Goal: Information Seeking & Learning: Learn about a topic

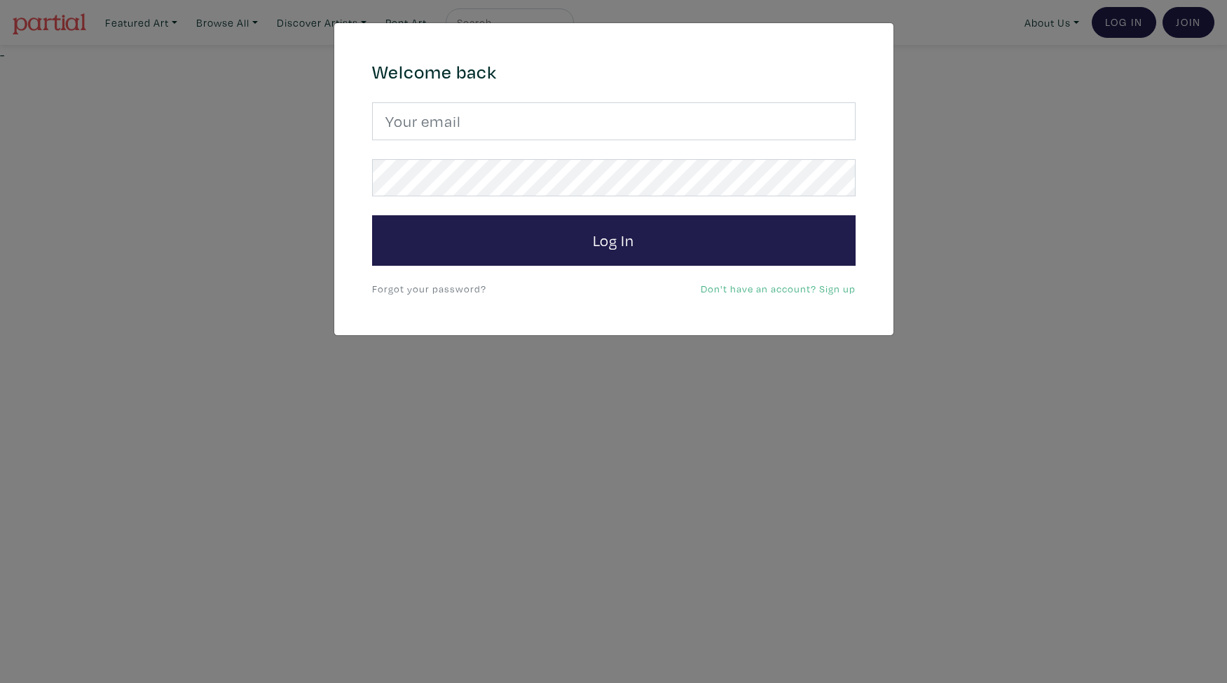
click at [440, 410] on div "× 664c6a6d6e3476504e6b79362f4172494552756f694733386b666278545363695a485979654c4…" at bounding box center [613, 341] width 1227 height 683
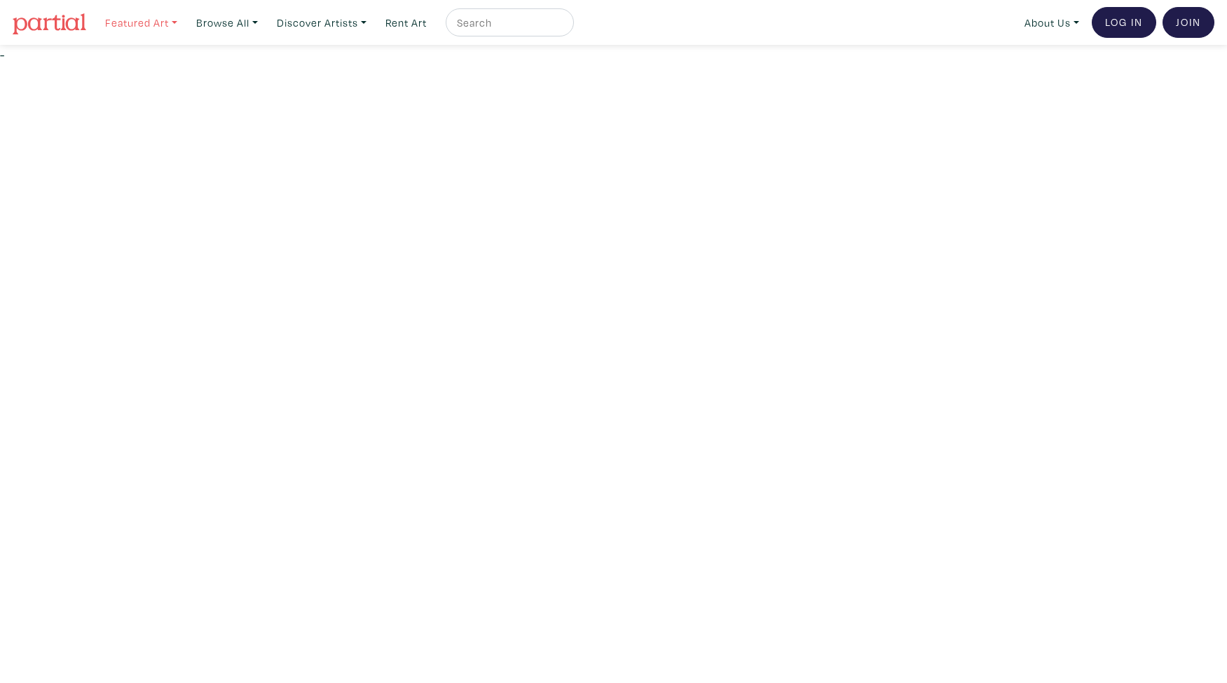
click at [163, 18] on link "Featured Art" at bounding box center [141, 22] width 85 height 29
click at [152, 178] on link "Guest Curators" at bounding box center [169, 176] width 115 height 13
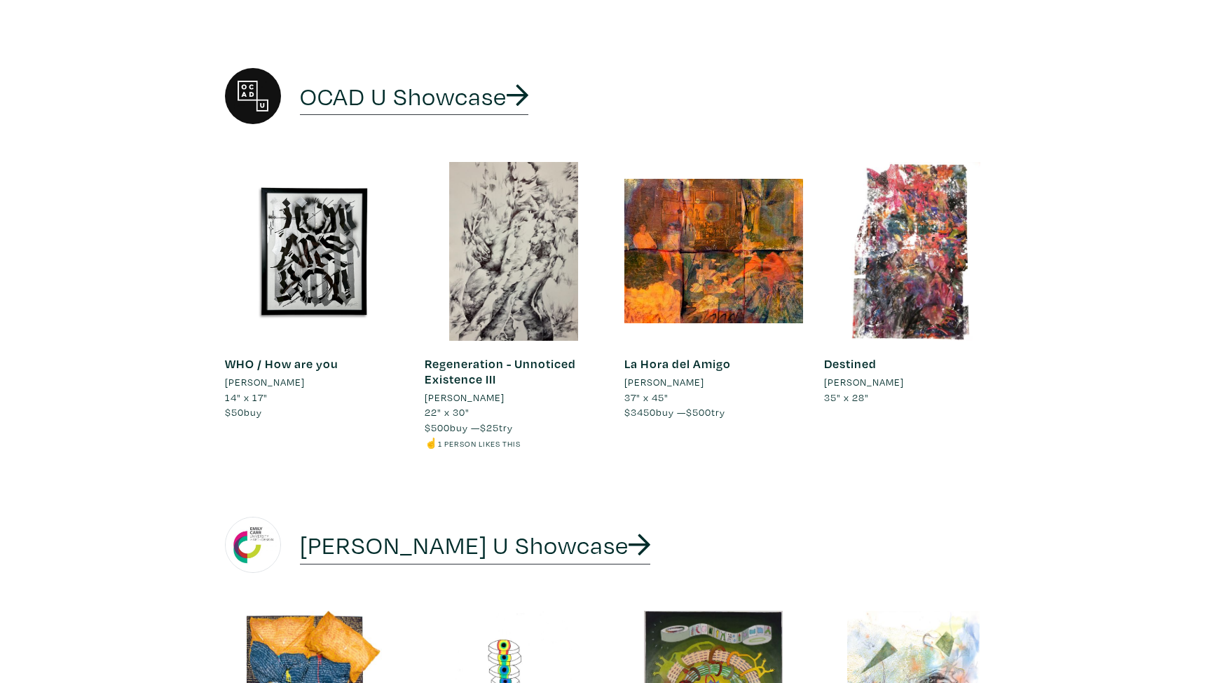
scroll to position [7004, 0]
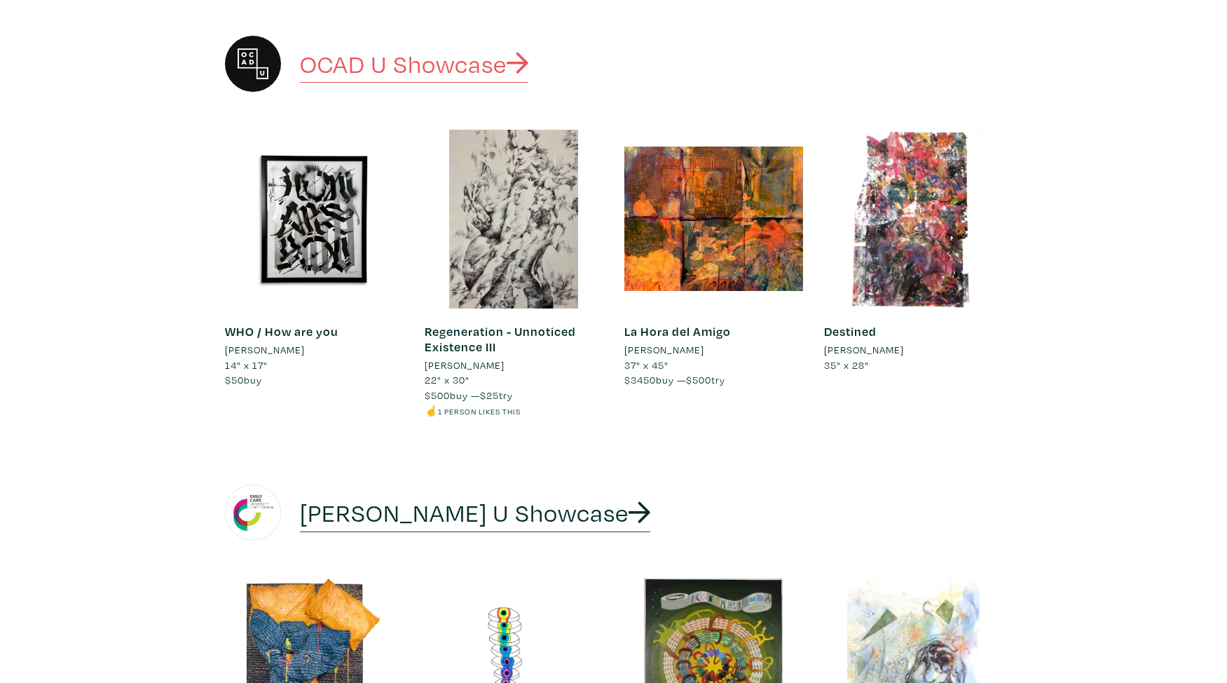
click at [434, 83] on link "OCAD U Showcase" at bounding box center [414, 65] width 229 height 36
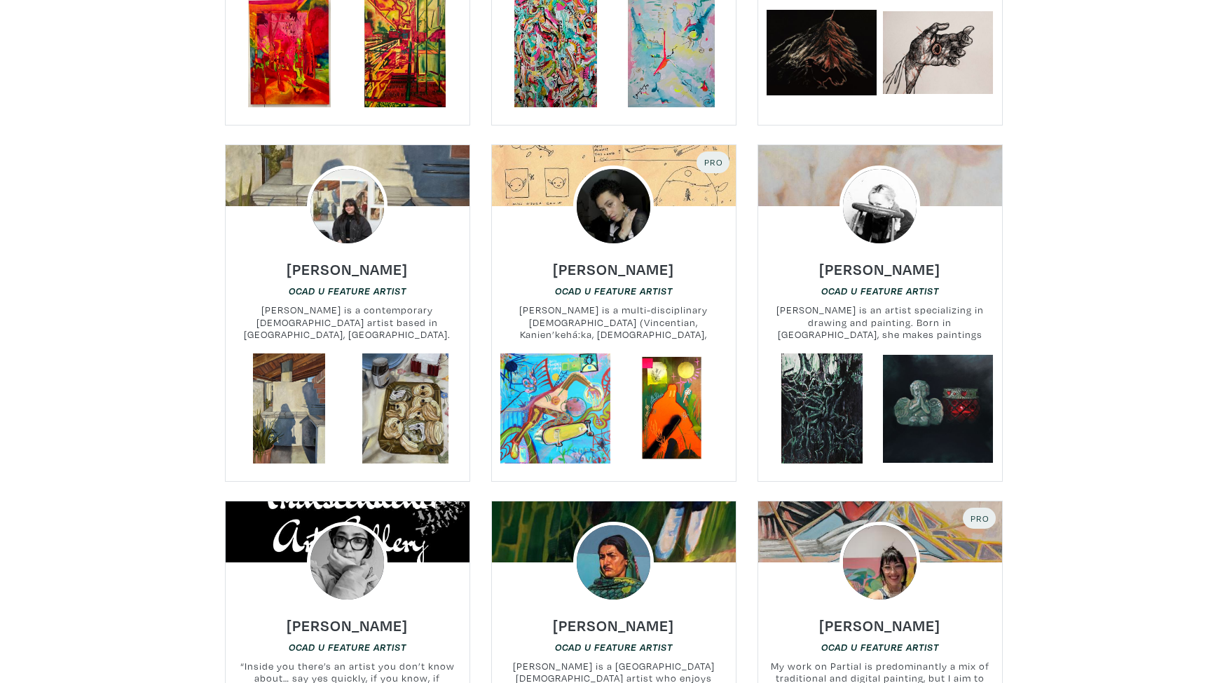
scroll to position [4342, 0]
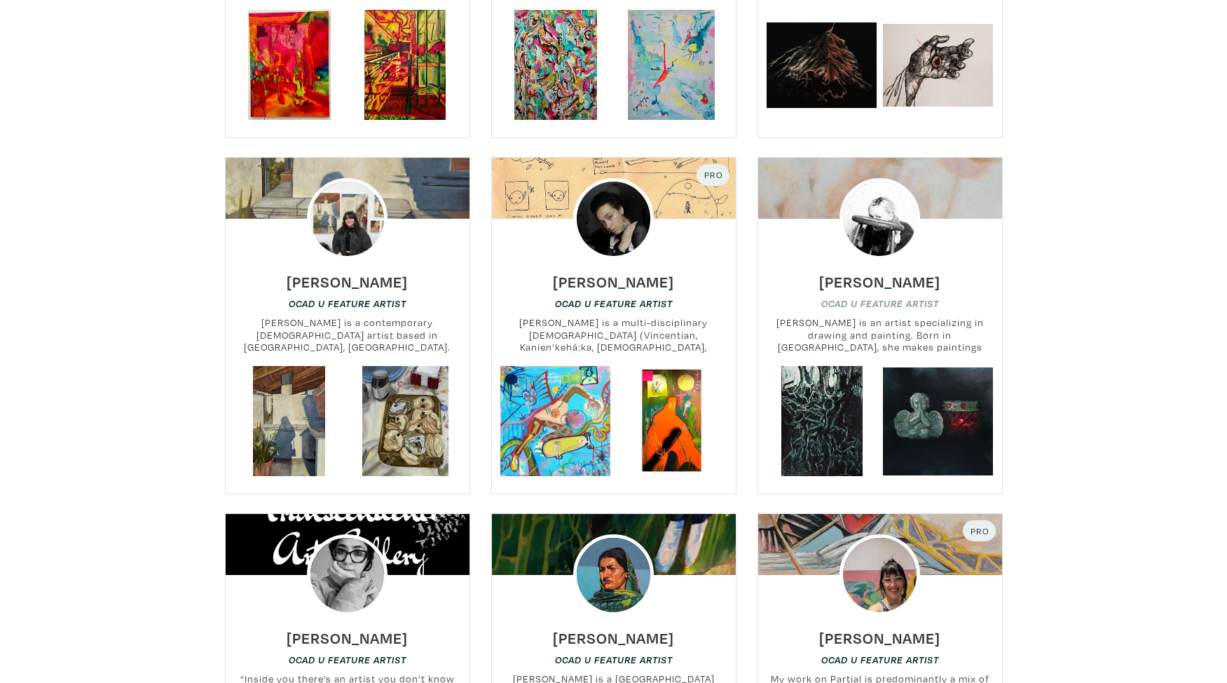
click at [886, 298] on em "OCAD U Feature Artist" at bounding box center [880, 303] width 118 height 11
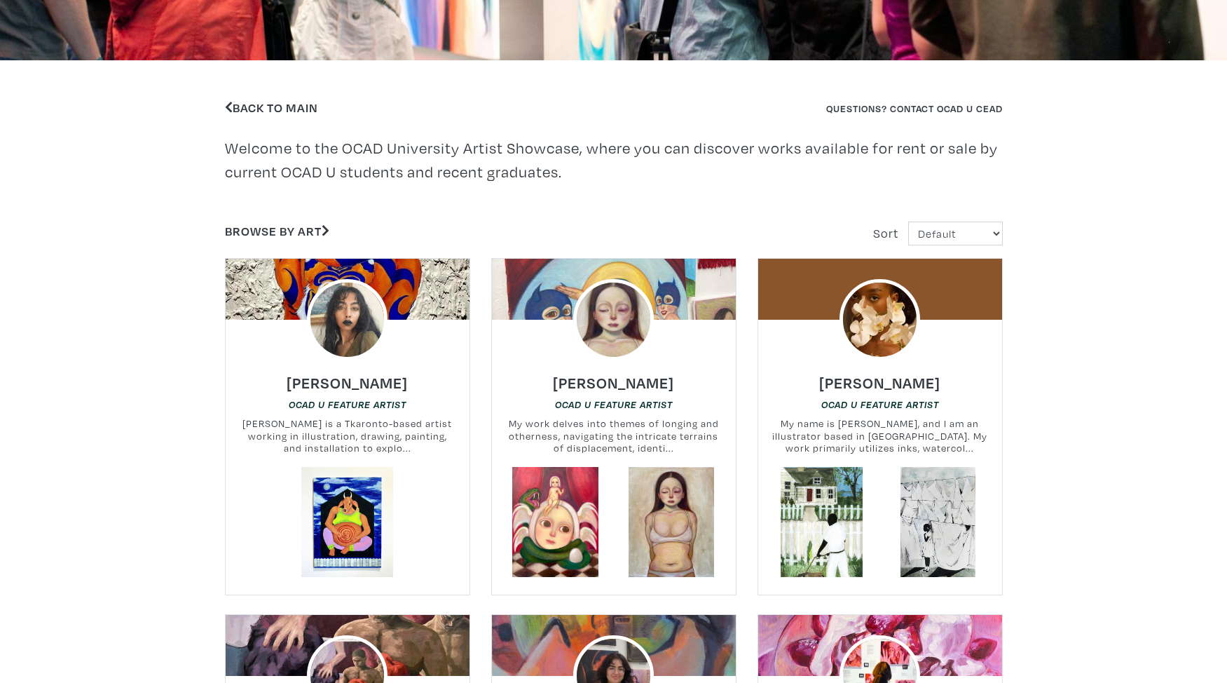
scroll to position [271, 0]
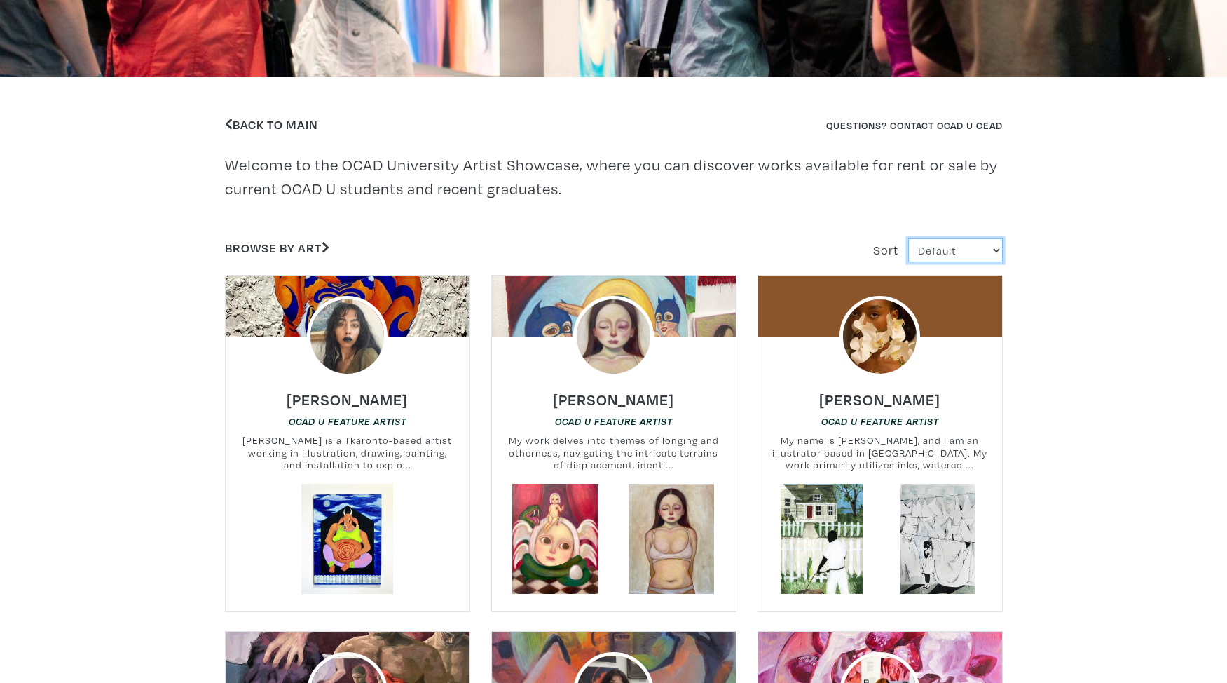
click at [979, 251] on select "Default Most Viewed Newest A-Z Z-A" at bounding box center [955, 250] width 95 height 25
select select "fname_asc"
click at [908, 238] on select "Default Most Viewed Newest A-Z Z-A" at bounding box center [955, 250] width 95 height 25
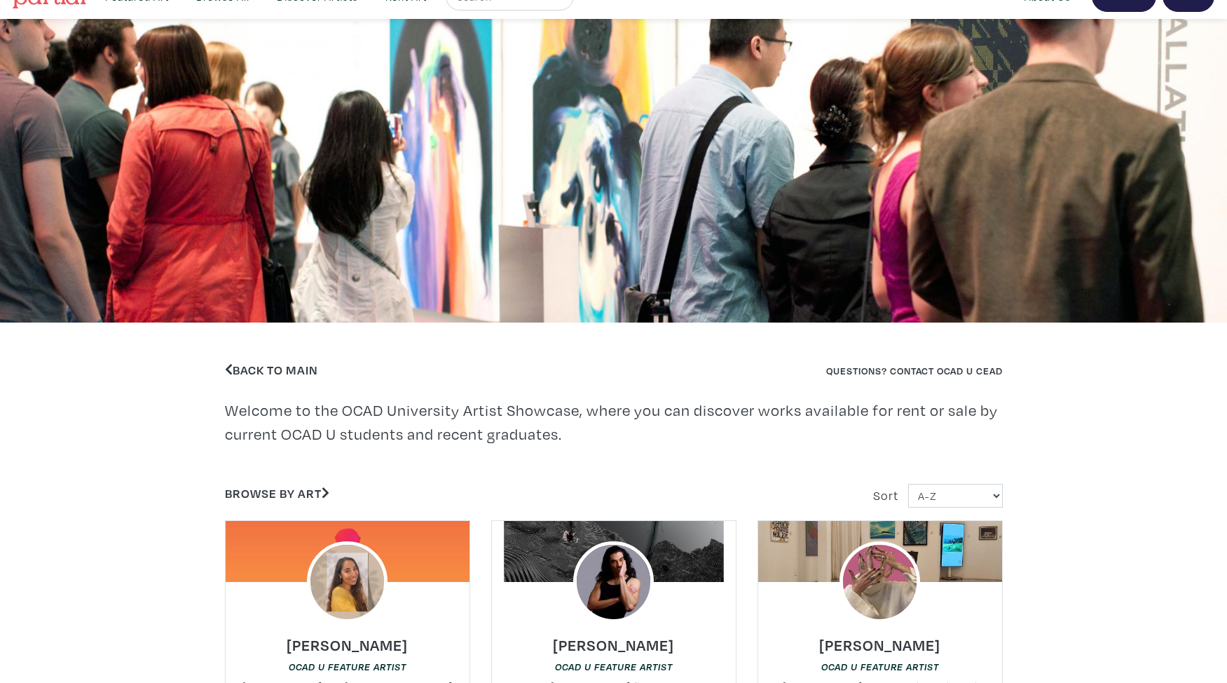
scroll to position [47, 0]
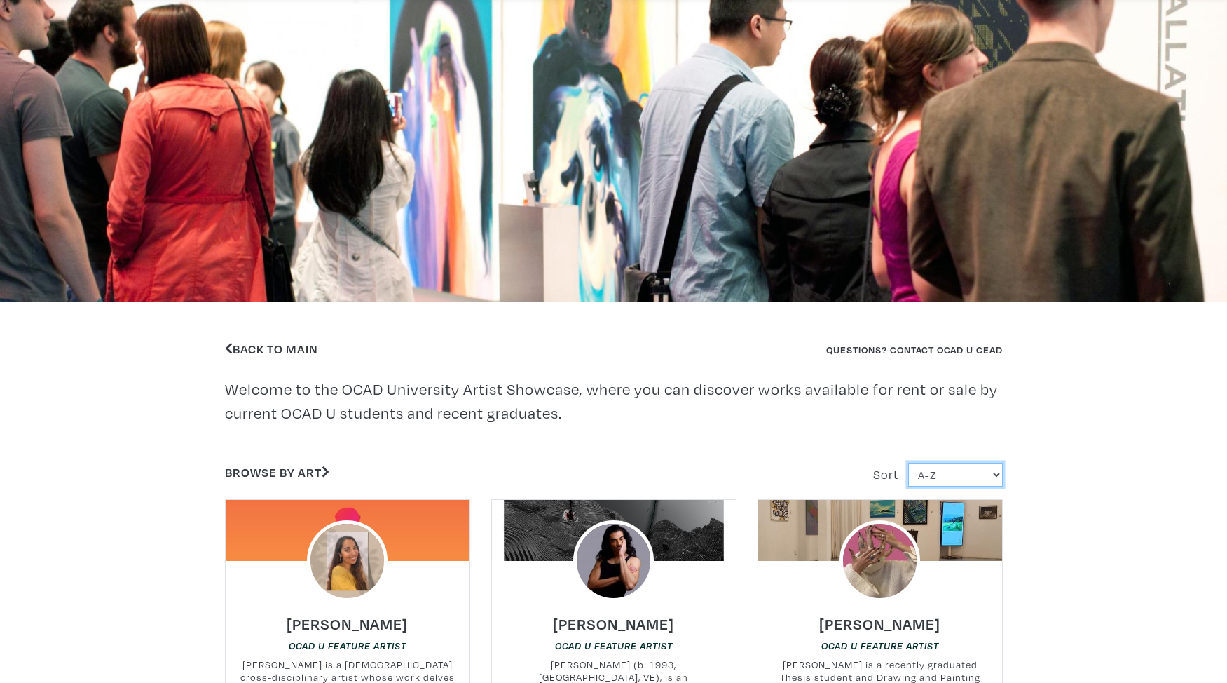
click at [987, 477] on select "Default Most Viewed Newest A-Z Z-A" at bounding box center [955, 475] width 95 height 25
select select "fname_desc"
click at [908, 463] on select "Default Most Viewed Newest A-Z Z-A" at bounding box center [955, 475] width 95 height 25
